Goal: Transaction & Acquisition: Obtain resource

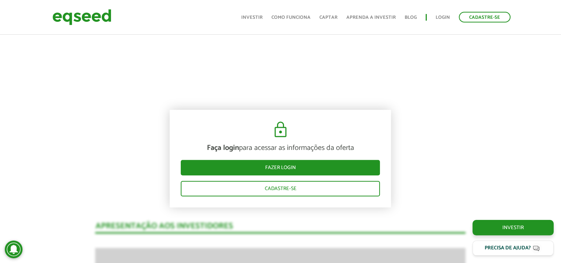
scroll to position [425, 0]
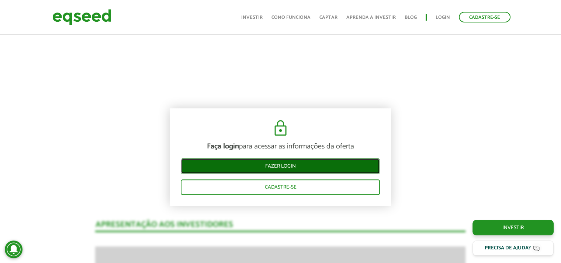
click at [299, 166] on link "Fazer login" at bounding box center [280, 166] width 199 height 15
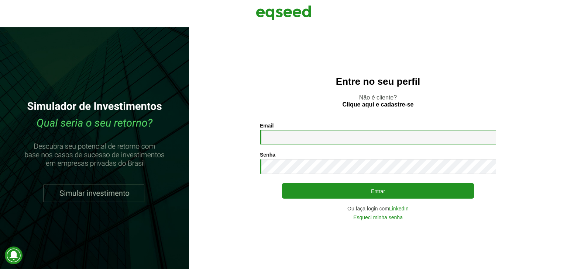
click at [346, 145] on input "Email *" at bounding box center [378, 137] width 236 height 14
type input "**********"
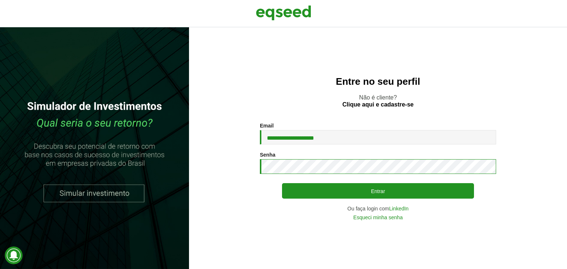
click at [282, 183] on button "Entrar" at bounding box center [378, 190] width 192 height 15
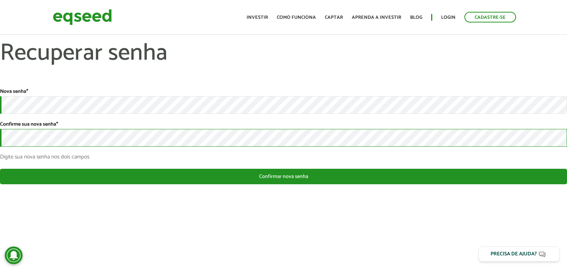
click at [0, 169] on button "Confirmar nova senha" at bounding box center [283, 176] width 567 height 15
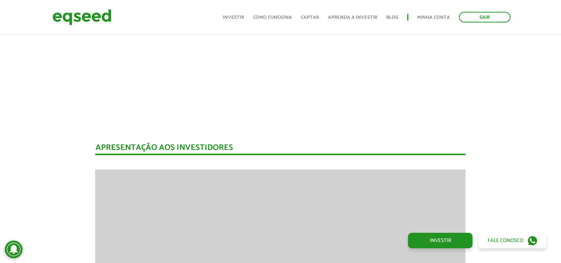
scroll to position [513, 0]
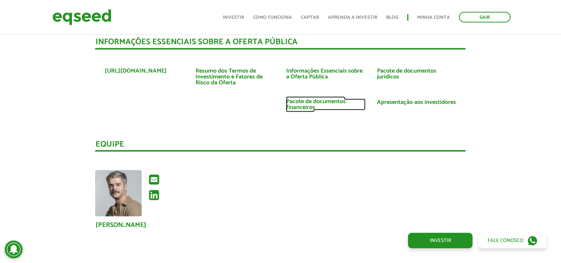
scroll to position [1296, 0]
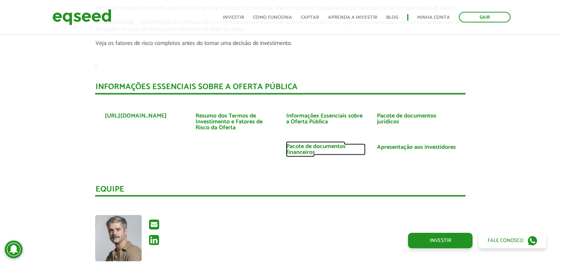
click at [316, 143] on link "Pacote de documentos financeiros" at bounding box center [326, 149] width 80 height 12
